Goal: Task Accomplishment & Management: Complete application form

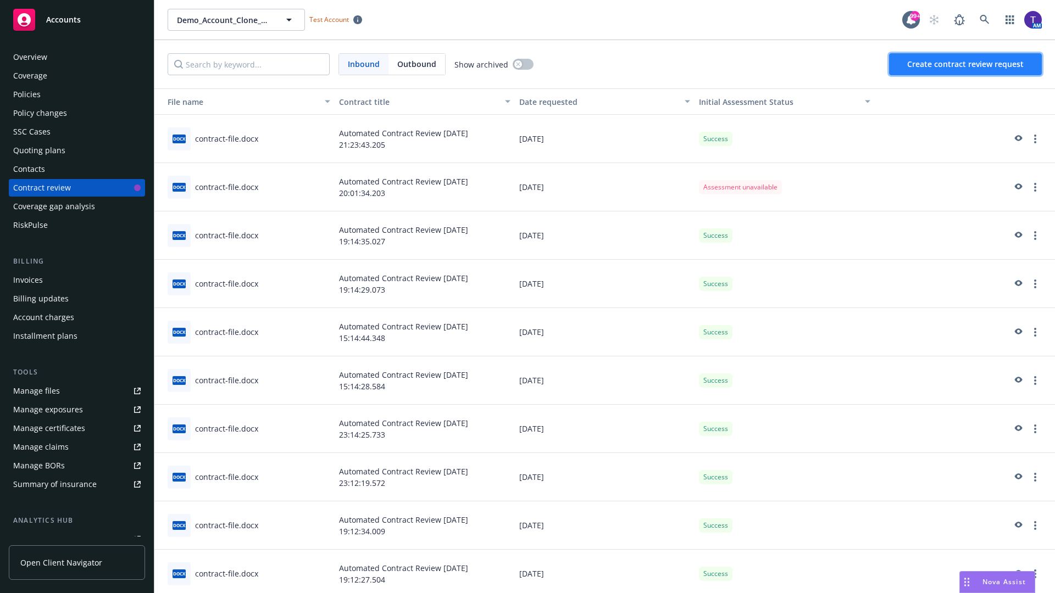
click at [966, 64] on span "Create contract review request" at bounding box center [965, 64] width 116 height 10
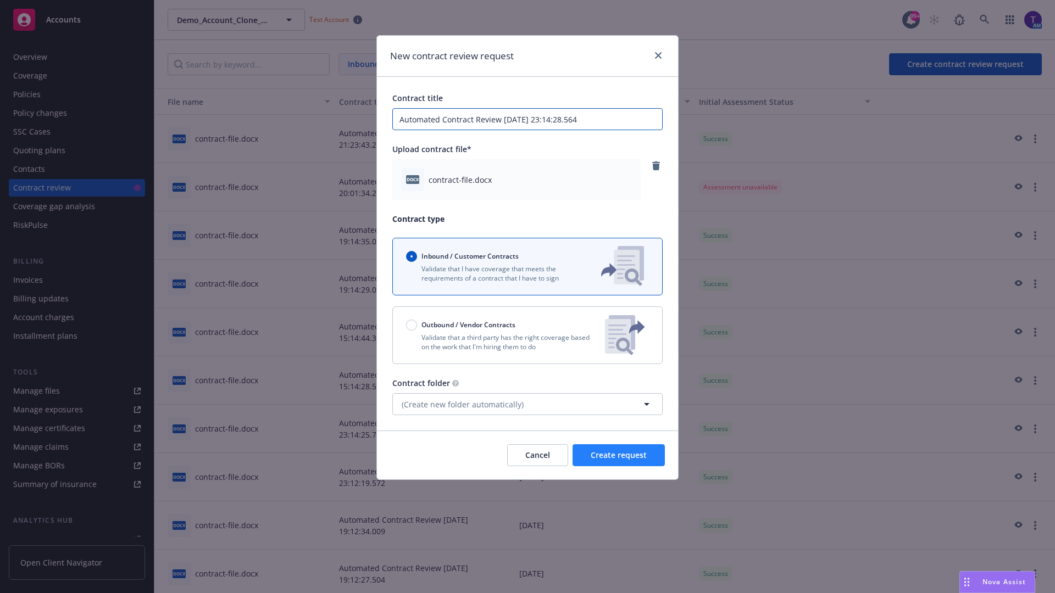
type input "Automated Contract Review [DATE] 23:14:28.564"
click at [619, 455] on span "Create request" at bounding box center [619, 455] width 56 height 10
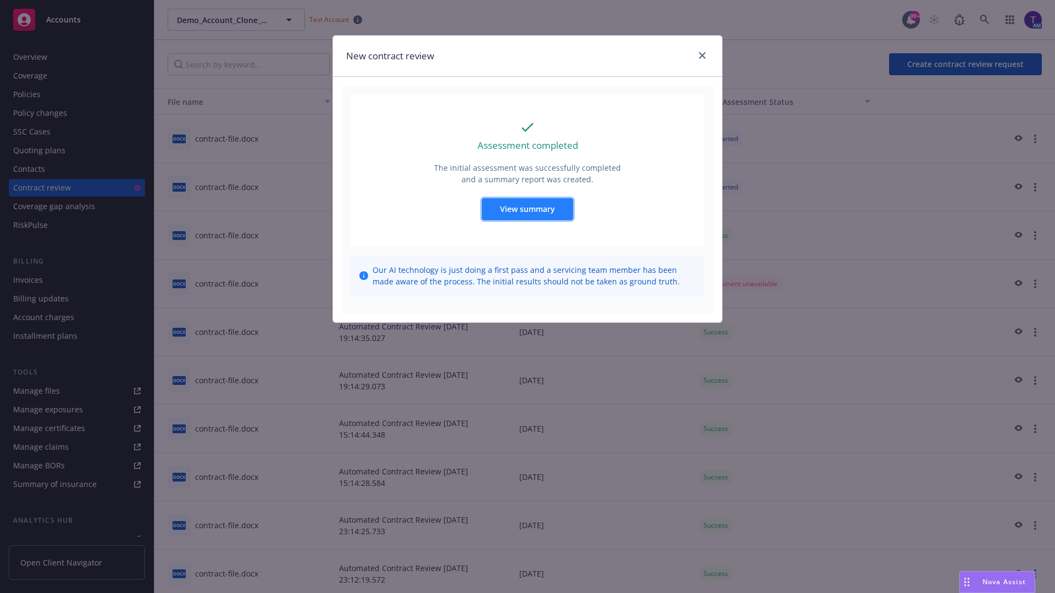
click at [527, 209] on span "View summary" at bounding box center [527, 209] width 55 height 10
